Goal: Task Accomplishment & Management: Use online tool/utility

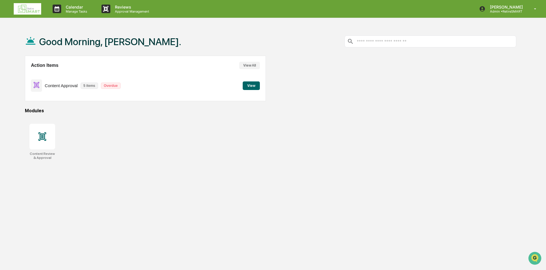
click at [248, 88] on button "View" at bounding box center [251, 86] width 17 height 9
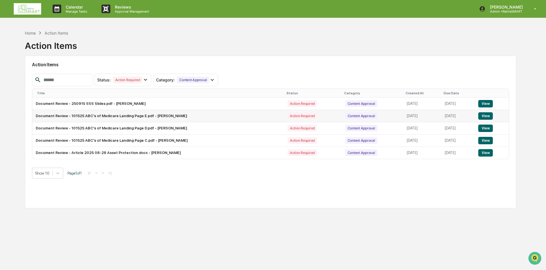
click at [119, 120] on td "Document Review - 101525 ABC's of Medicare Landing Page E.pdf - Mariah Kramer" at bounding box center [158, 116] width 252 height 12
click at [26, 34] on div "Home" at bounding box center [30, 33] width 11 height 5
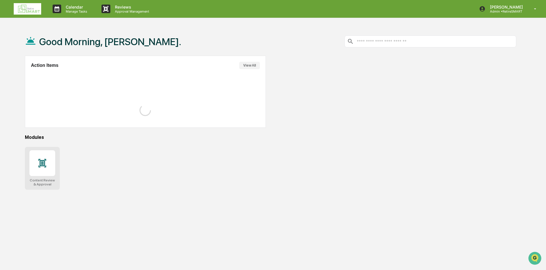
click at [42, 169] on div at bounding box center [42, 163] width 26 height 26
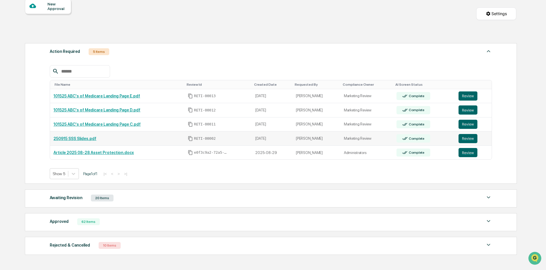
scroll to position [94, 0]
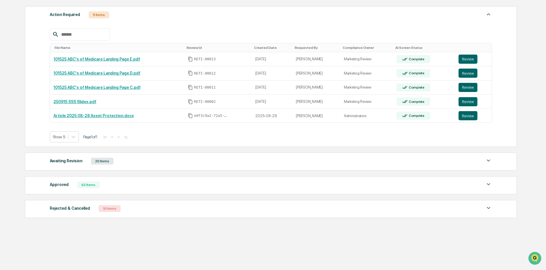
click at [56, 184] on div "Approved" at bounding box center [59, 184] width 19 height 7
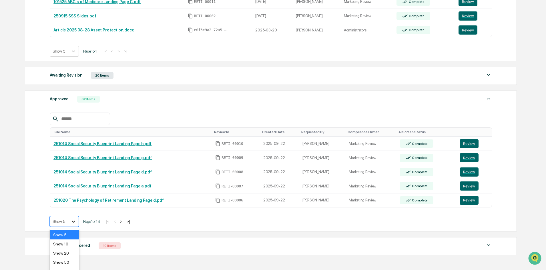
scroll to position [189, 0]
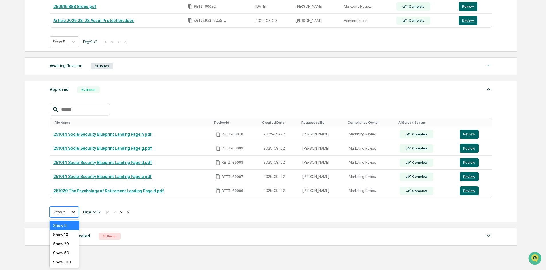
click at [72, 224] on body "Calendar Manage Tasks Reviews Approval Management [PERSON_NAME] Admin • RetireS…" at bounding box center [273, 54] width 546 height 487
click at [60, 263] on div "Show 100" at bounding box center [64, 262] width 29 height 9
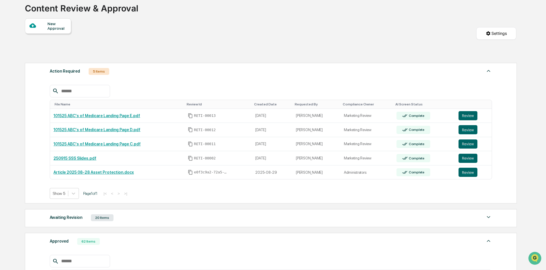
scroll to position [0, 0]
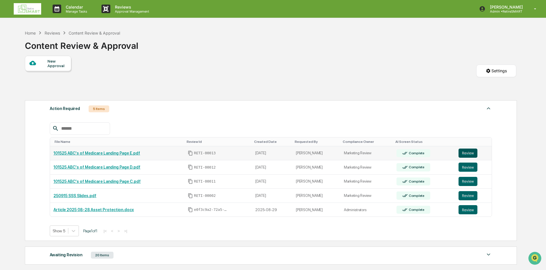
click at [466, 155] on button "Review" at bounding box center [468, 153] width 19 height 9
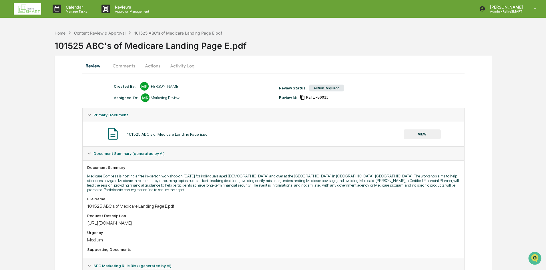
click at [152, 65] on button "Actions" at bounding box center [153, 66] width 26 height 14
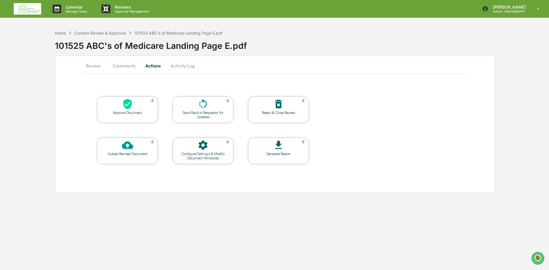
click at [124, 110] on div at bounding box center [127, 104] width 57 height 12
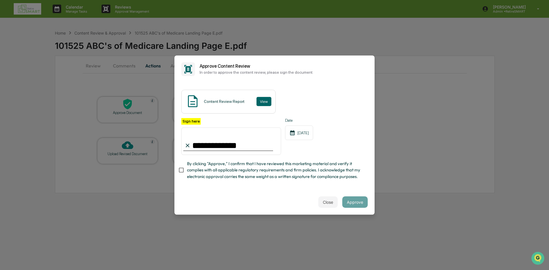
type input "**********"
click at [359, 202] on button "Approve" at bounding box center [354, 201] width 25 height 11
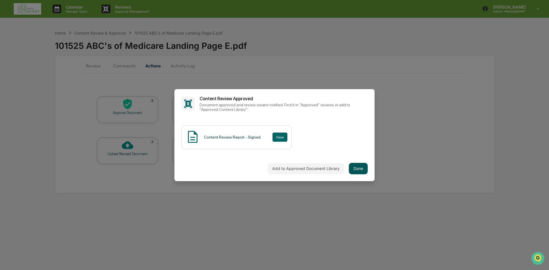
click at [359, 169] on button "Done" at bounding box center [358, 168] width 19 height 11
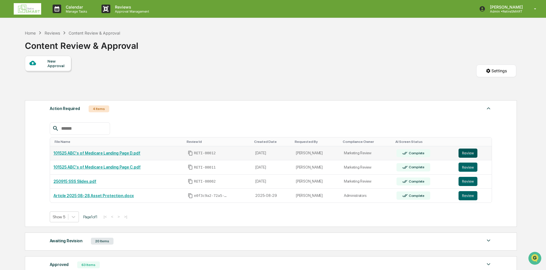
click at [474, 151] on button "Review" at bounding box center [468, 153] width 19 height 9
click at [474, 170] on button "Review" at bounding box center [468, 167] width 19 height 9
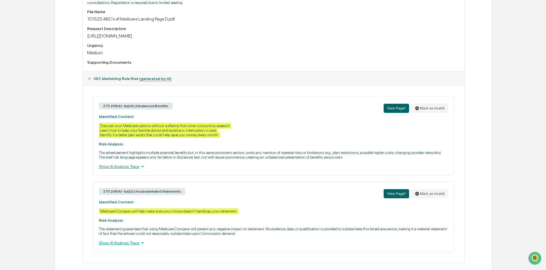
scroll to position [195, 0]
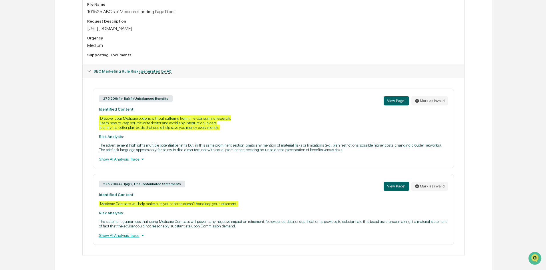
click at [115, 158] on div "Show AI Analysis Trace" at bounding box center [273, 159] width 349 height 6
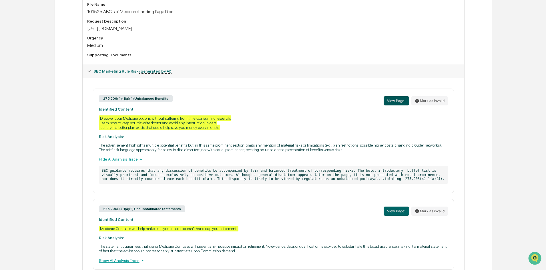
click at [394, 103] on button "View Page 1" at bounding box center [396, 100] width 25 height 9
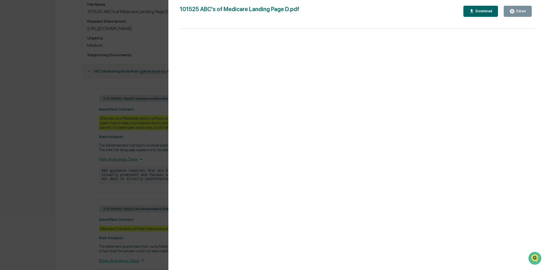
click at [519, 15] on button "Close" at bounding box center [518, 11] width 28 height 11
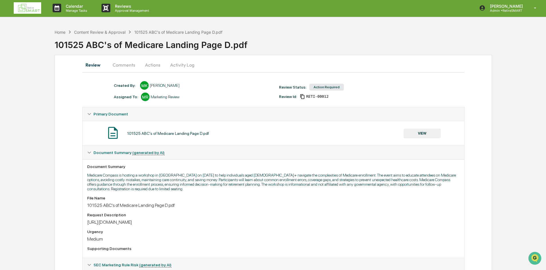
scroll to position [0, 0]
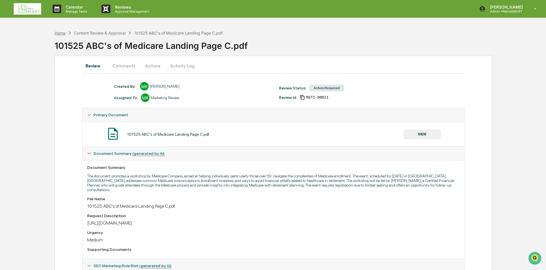
click at [62, 35] on div "Home" at bounding box center [60, 33] width 11 height 5
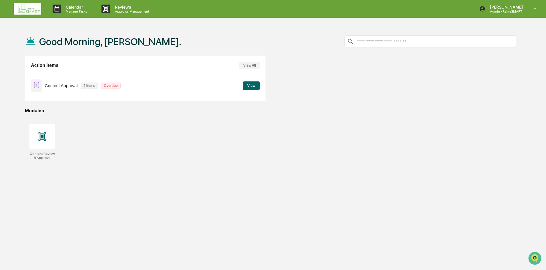
click at [246, 87] on button "View" at bounding box center [251, 86] width 17 height 9
